Goal: Check status: Check status

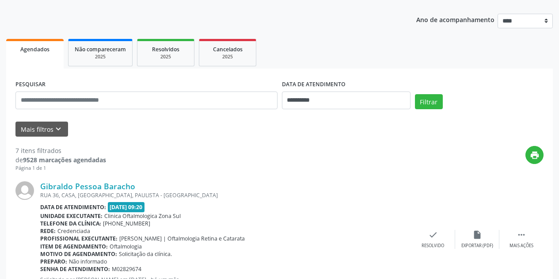
scroll to position [133, 0]
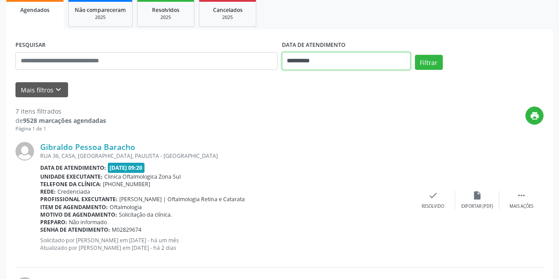
click at [350, 59] on input "**********" at bounding box center [346, 61] width 129 height 18
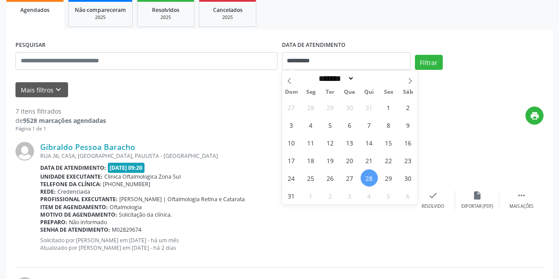
click at [368, 179] on span "28" at bounding box center [369, 177] width 17 height 17
type input "**********"
click at [293, 197] on span "31" at bounding box center [291, 195] width 17 height 17
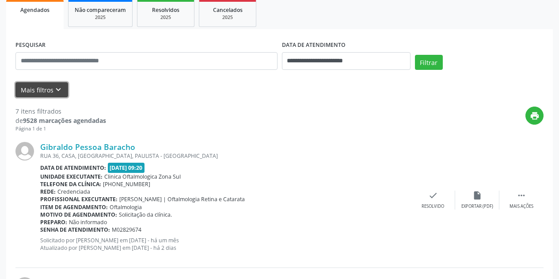
click at [62, 92] on button "Mais filtros keyboard_arrow_down" at bounding box center [41, 89] width 53 height 15
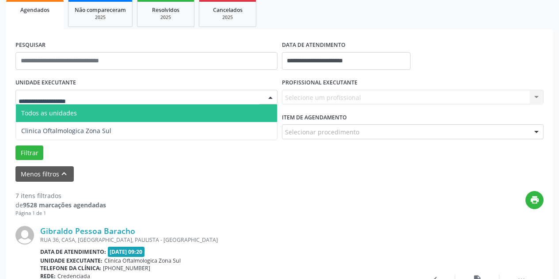
click at [92, 99] on div at bounding box center [146, 97] width 262 height 15
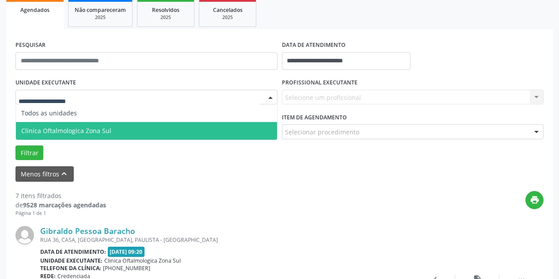
click at [112, 135] on span "Clinica Oftalmologica Zona Sul" at bounding box center [146, 131] width 261 height 18
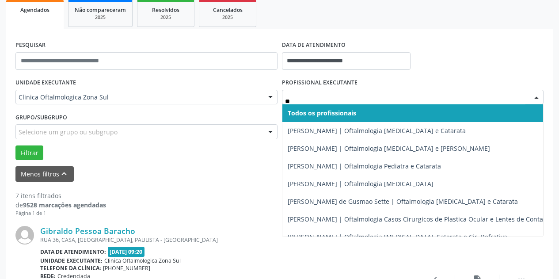
type input "*"
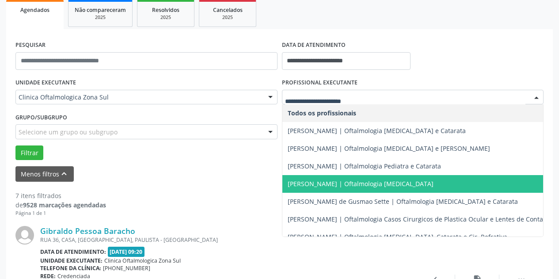
click at [315, 177] on span "[PERSON_NAME] | Oftalmologia [MEDICAL_DATA]" at bounding box center [418, 184] width 272 height 18
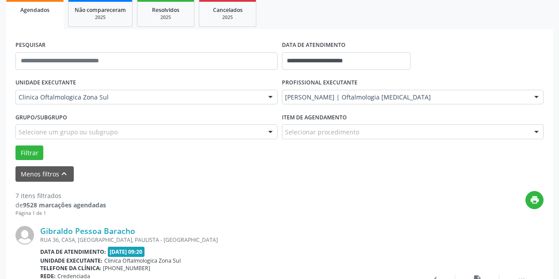
click at [219, 131] on div "Selecione um grupo ou subgrupo" at bounding box center [146, 131] width 262 height 15
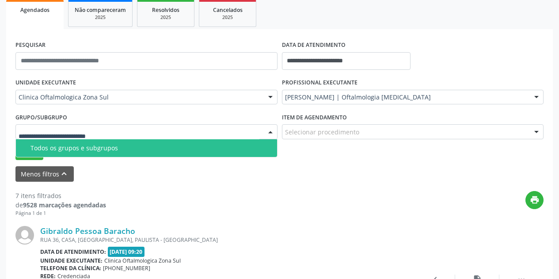
click at [215, 154] on span "Todos os grupos e subgrupos" at bounding box center [146, 148] width 261 height 18
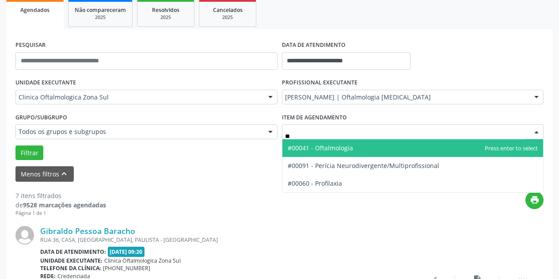
type input "***"
click at [317, 152] on span "#00041 - Oftalmologia" at bounding box center [412, 148] width 261 height 18
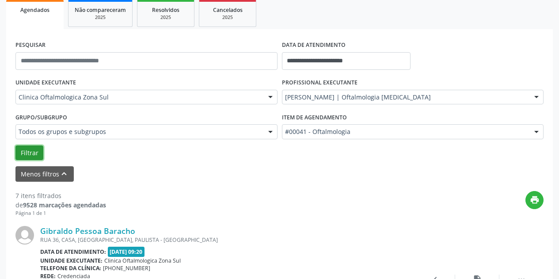
click at [27, 151] on button "Filtrar" at bounding box center [29, 152] width 28 height 15
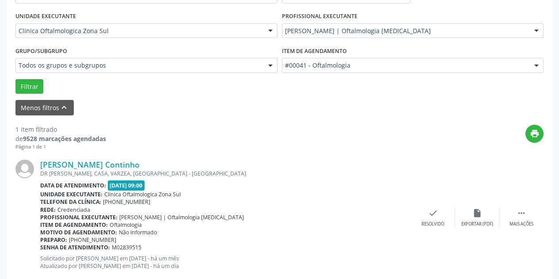
scroll to position [221, 0]
